Goal: Task Accomplishment & Management: Use online tool/utility

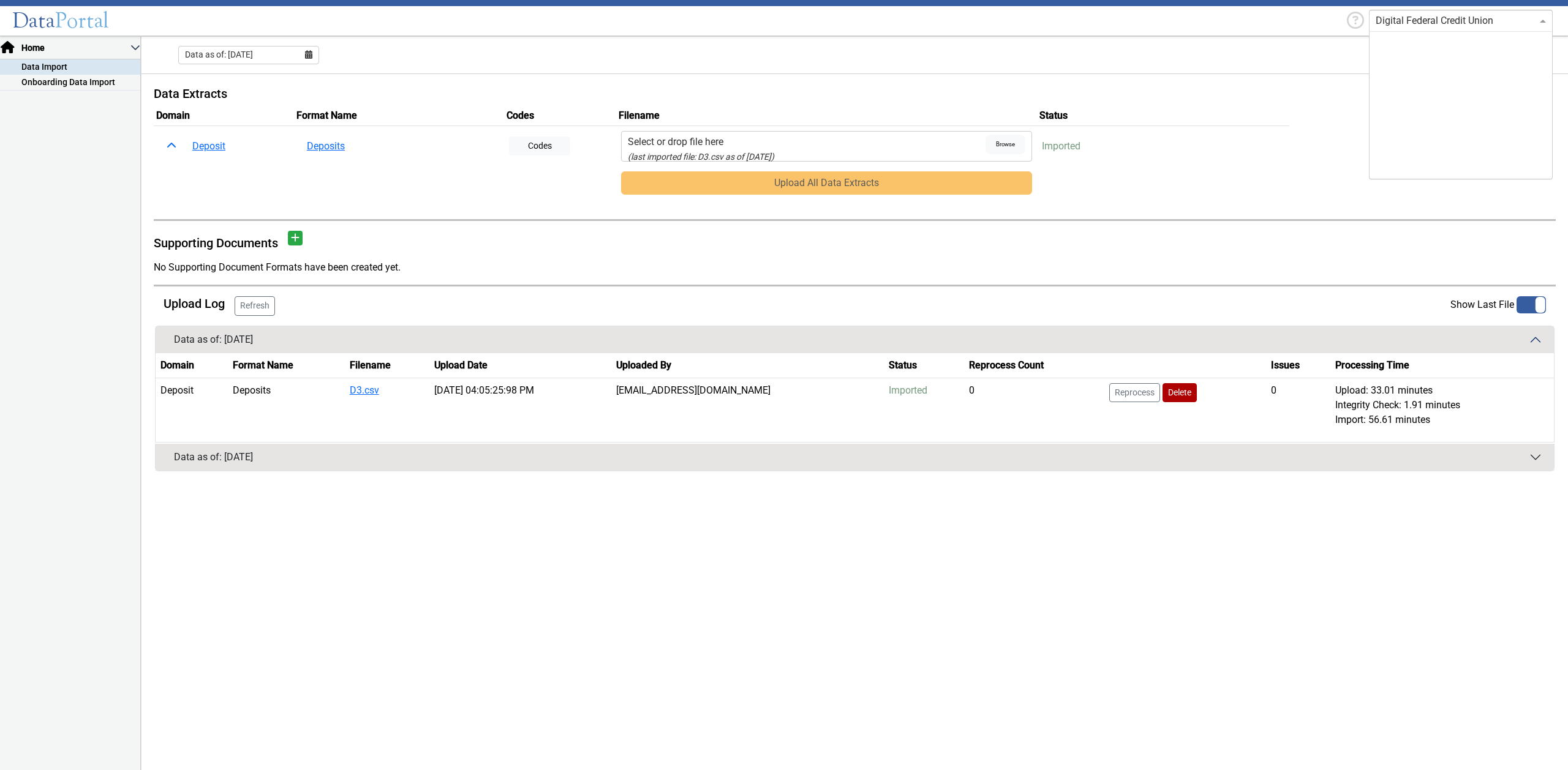
click at [1451, 22] on input "text" at bounding box center [1449, 21] width 146 height 15
click at [1550, 306] on app-history-tables "Upload Log Refresh Show Last File Data as of: 09/30/2025 Domain Format Name Fil…" at bounding box center [854, 384] width 1402 height 175
click at [1534, 306] on div at bounding box center [1532, 305] width 30 height 18
click at [0, 0] on input "checkbox" at bounding box center [0, 0] width 0 height 0
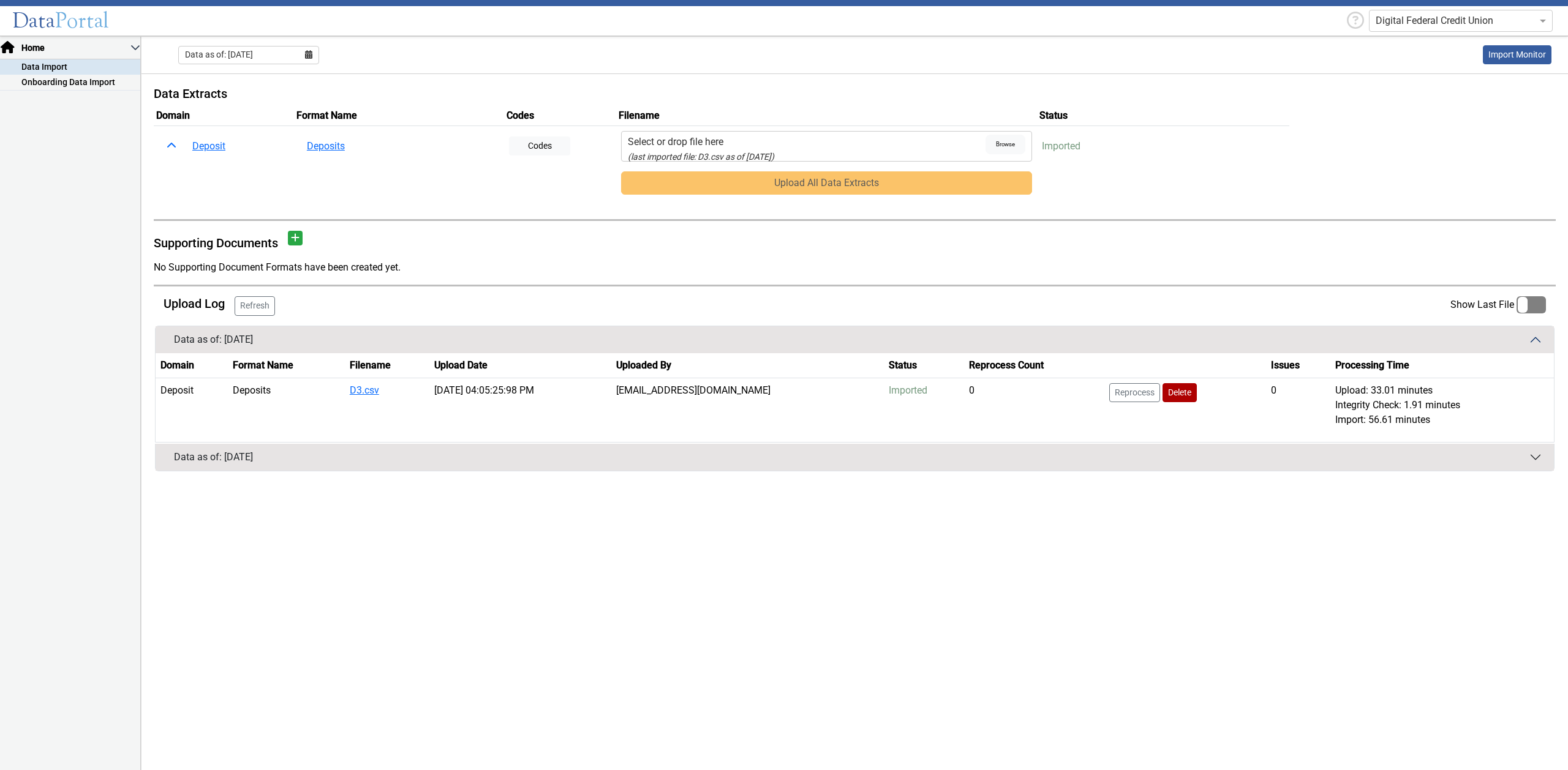
click at [698, 144] on div "Select or drop file here" at bounding box center [807, 142] width 358 height 15
click at [0, 0] on input "Select or drop file here (last imported file: D3.csv as of 09/30/2025)" at bounding box center [0, 0] width 0 height 0
click at [730, 175] on button "Upload All Data Extracts" at bounding box center [827, 183] width 411 height 23
